Goal: Navigation & Orientation: Find specific page/section

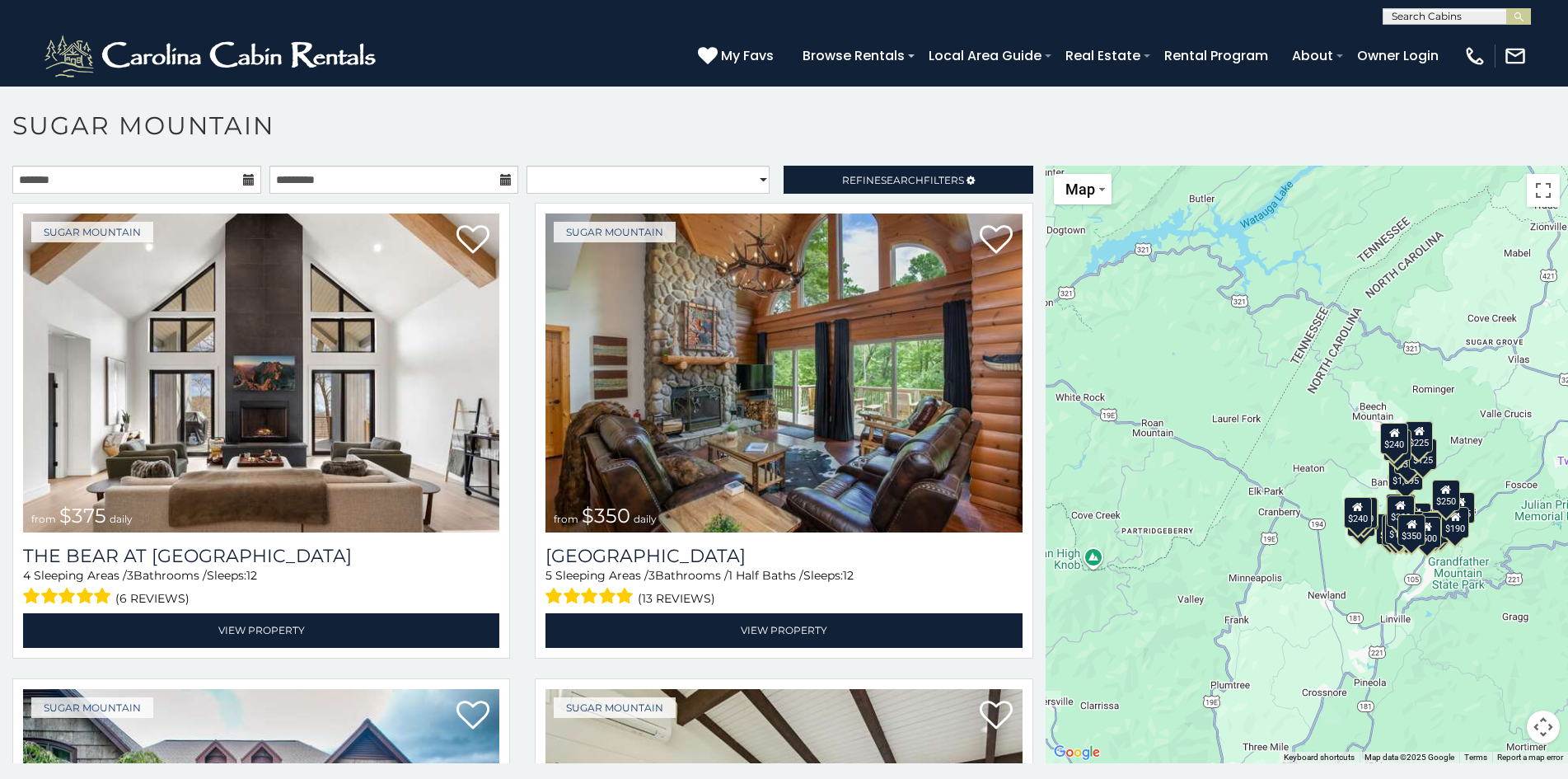
scroll to position [9, 0]
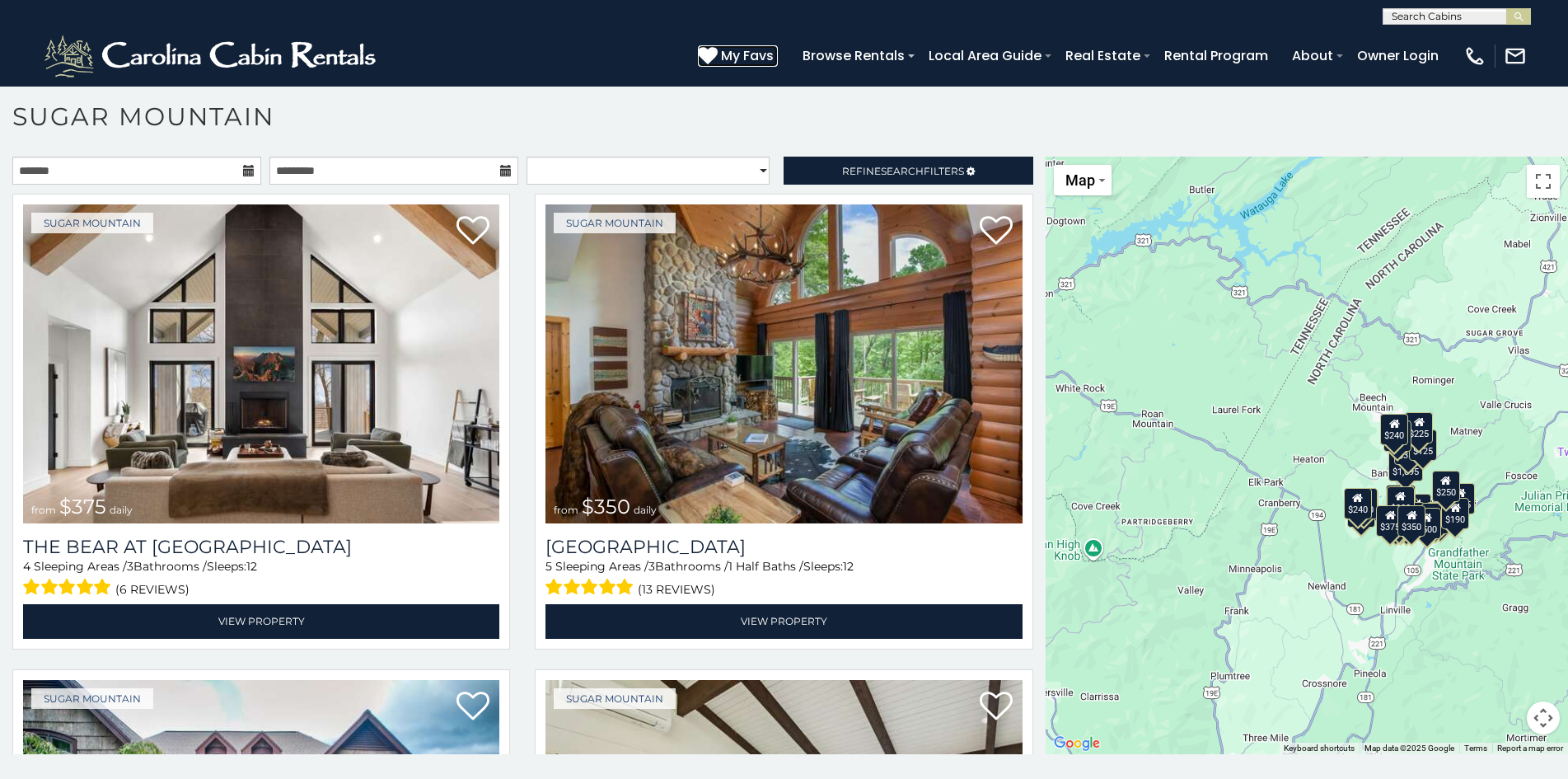
click at [713, 50] on icon at bounding box center [708, 55] width 20 height 20
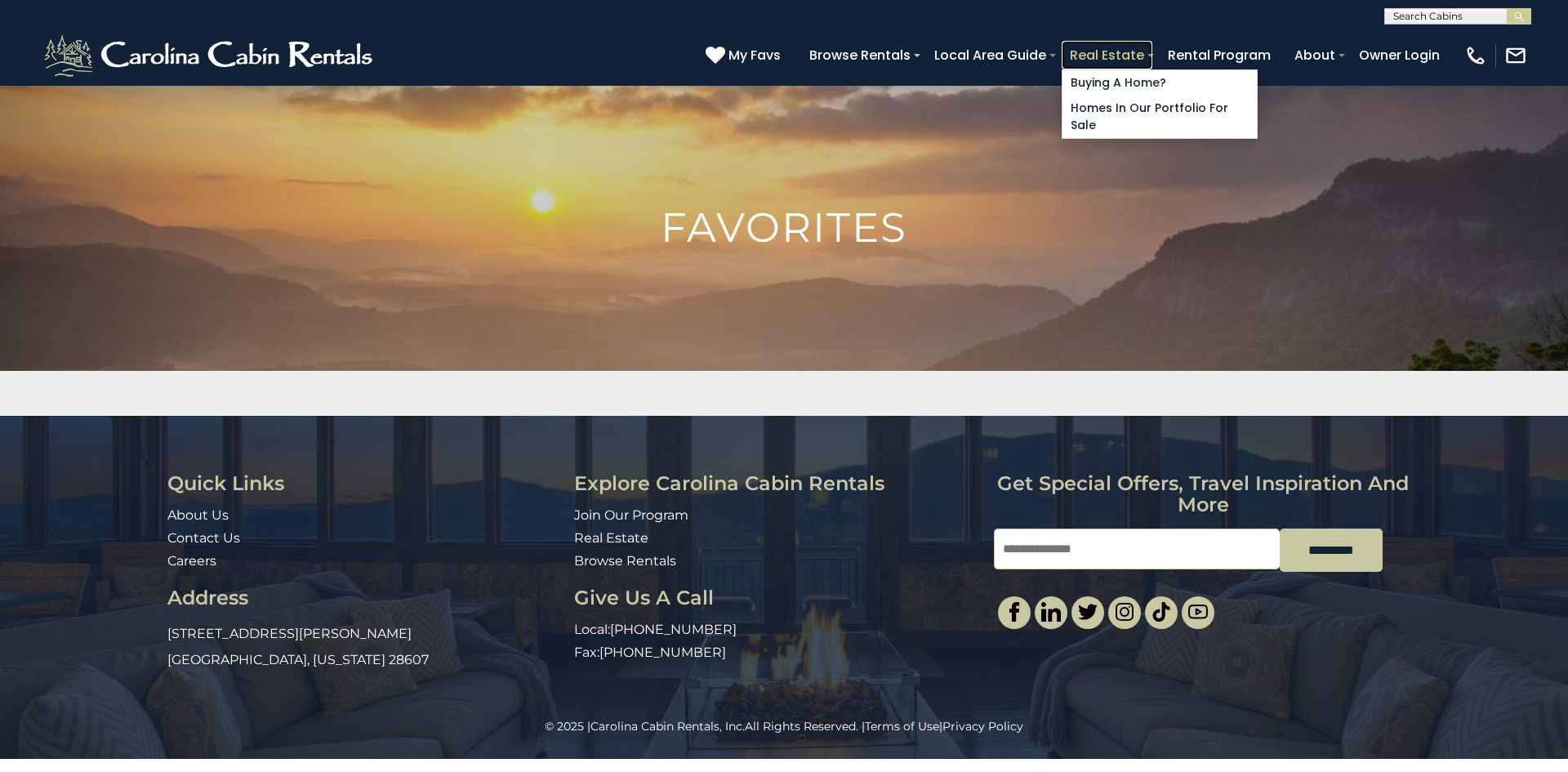
click at [1084, 48] on link "Real Estate" at bounding box center [1107, 55] width 91 height 28
